Goal: Information Seeking & Learning: Learn about a topic

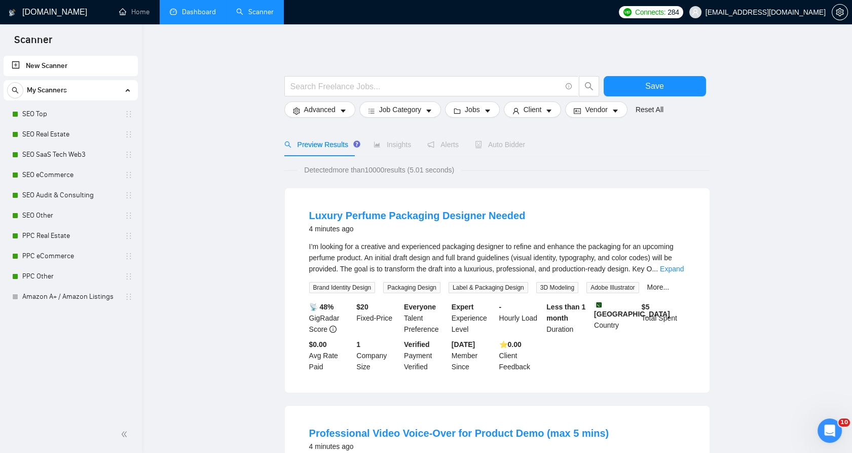
click at [182, 16] on link "Dashboard" at bounding box center [193, 12] width 46 height 9
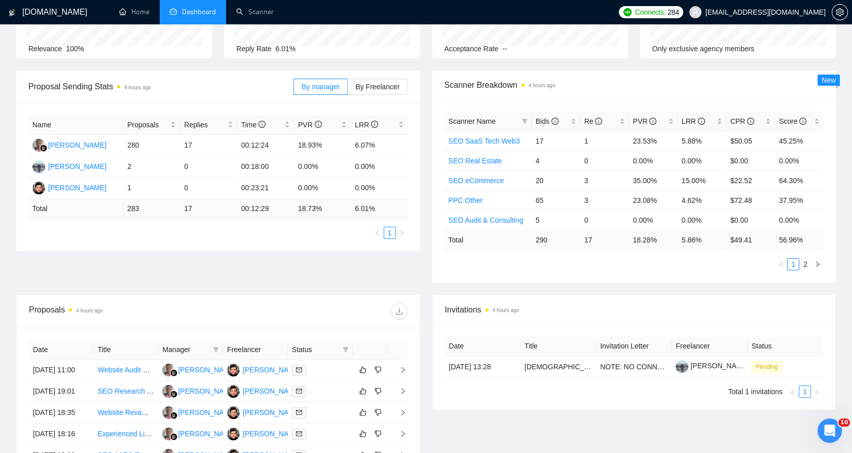
scroll to position [107, 0]
click at [361, 152] on td "6.07%" at bounding box center [379, 145] width 57 height 21
click at [361, 143] on td "6.07%" at bounding box center [379, 145] width 57 height 21
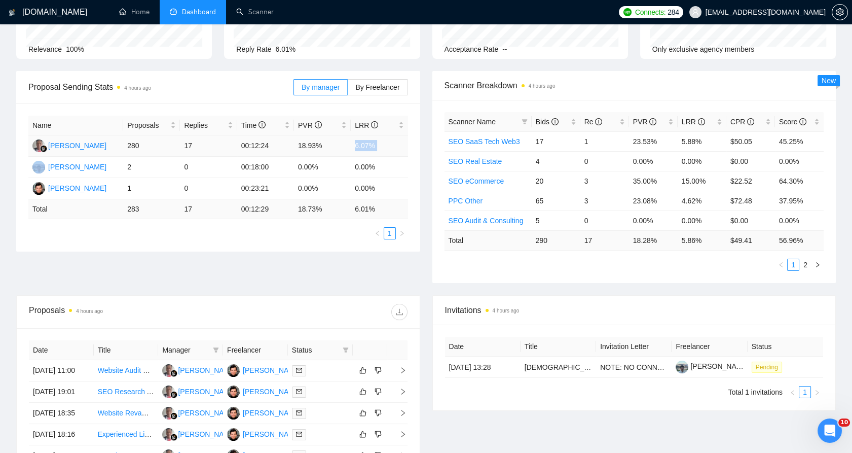
drag, startPoint x: 361, startPoint y: 143, endPoint x: 370, endPoint y: 146, distance: 9.6
click at [370, 146] on td "6.07%" at bounding box center [379, 145] width 57 height 21
click at [373, 146] on td "6.07%" at bounding box center [379, 145] width 57 height 21
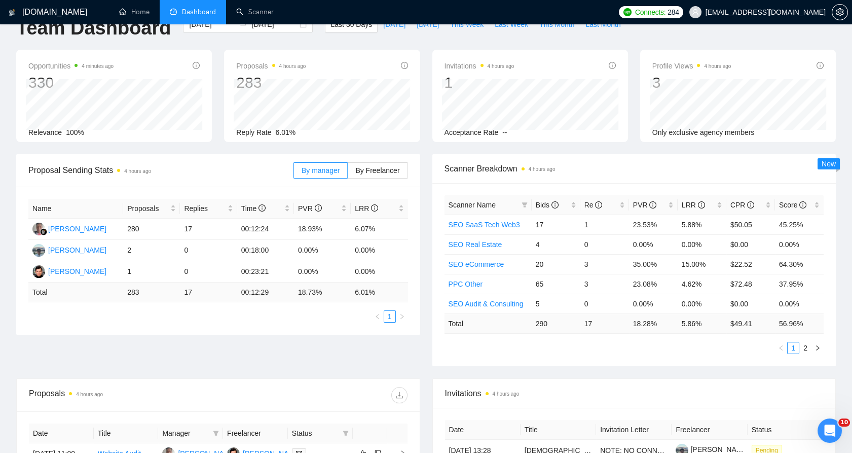
scroll to position [0, 0]
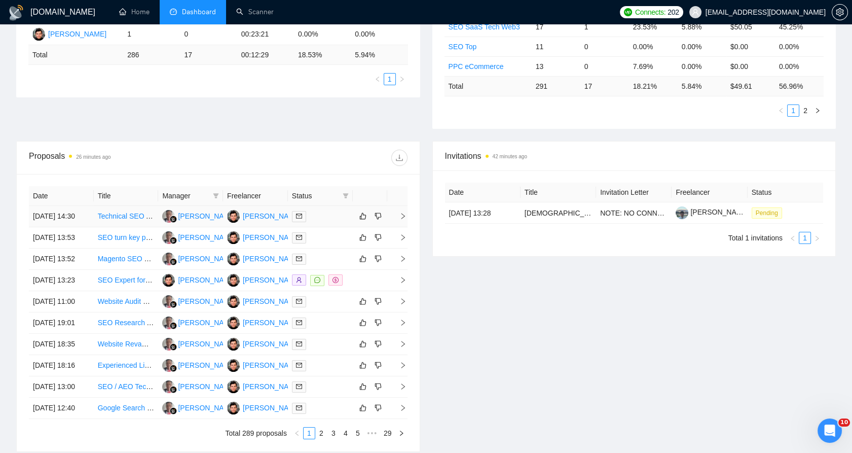
scroll to position [281, 0]
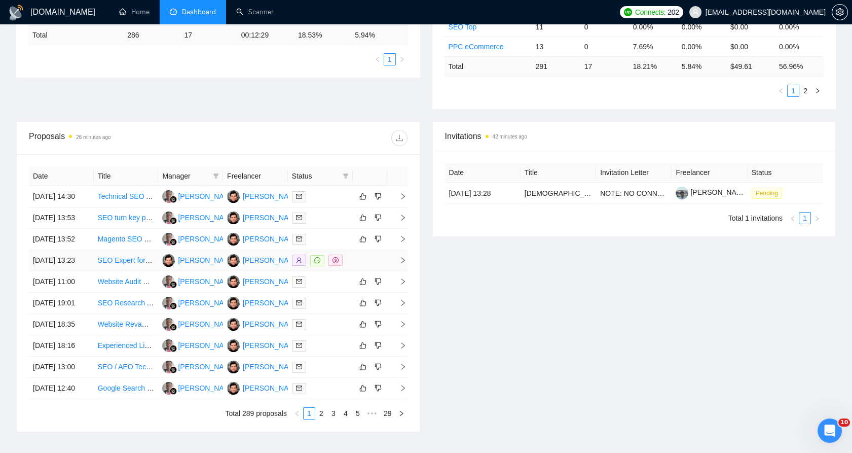
click at [122, 264] on link "SEO Expert for Wedding Photo service - LONG TERM COLLABORATION" at bounding box center [214, 260] width 233 height 8
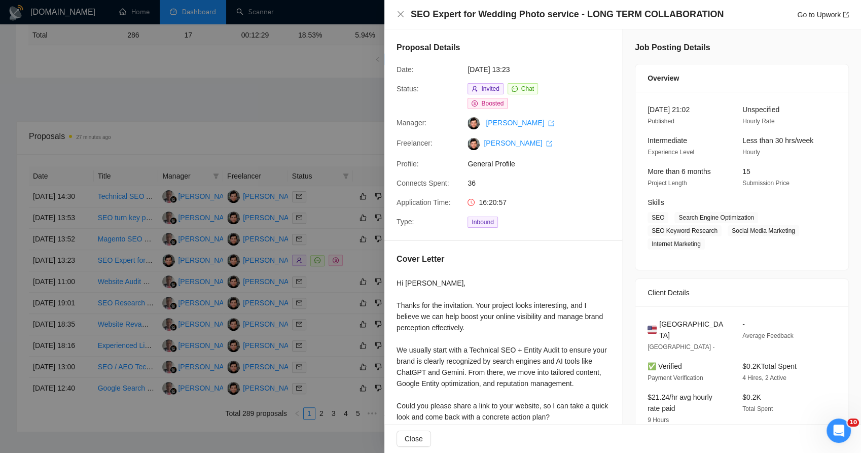
click at [307, 194] on div at bounding box center [430, 226] width 861 height 453
